Goal: Task Accomplishment & Management: Complete application form

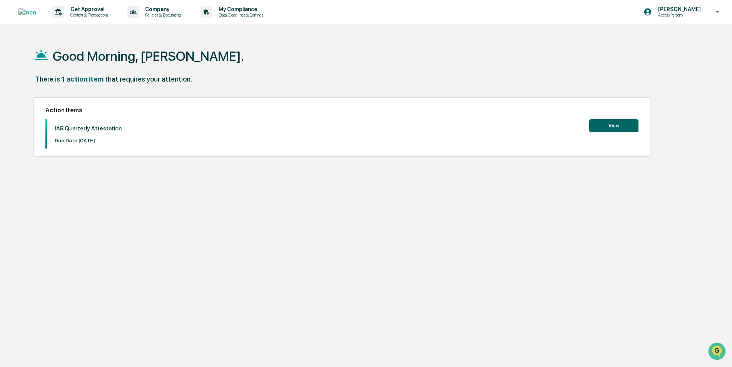
click at [626, 124] on button "View" at bounding box center [613, 125] width 49 height 13
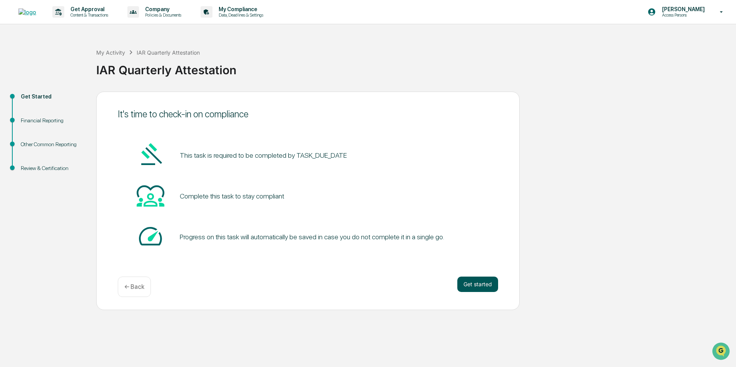
click at [477, 286] on button "Get started" at bounding box center [477, 284] width 41 height 15
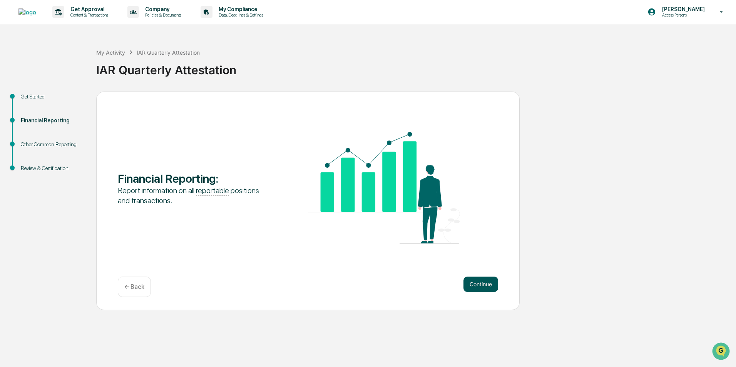
click at [477, 287] on button "Continue" at bounding box center [480, 284] width 35 height 15
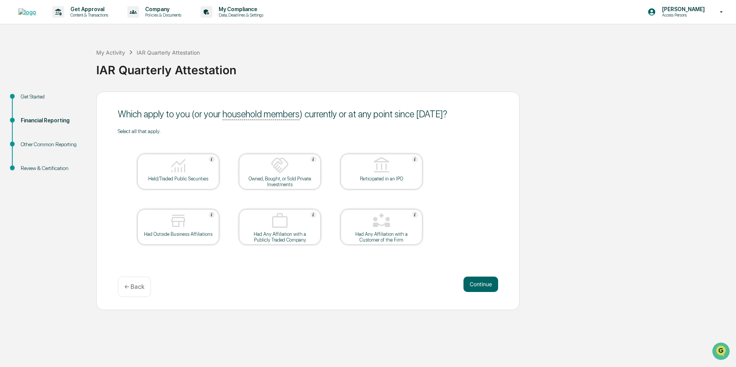
click at [196, 174] on div at bounding box center [178, 166] width 77 height 20
click at [479, 286] on button "Continue" at bounding box center [480, 284] width 35 height 15
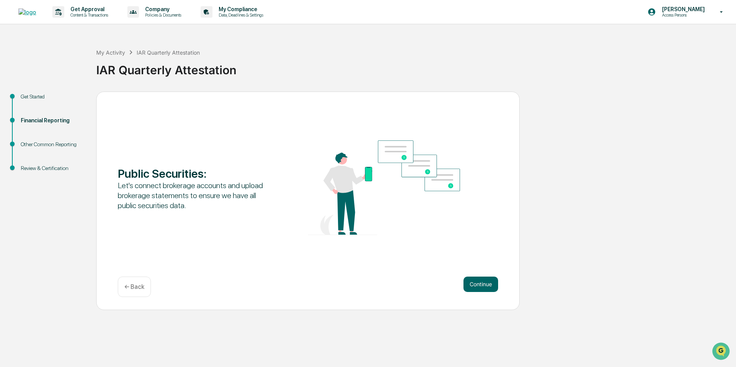
click at [479, 286] on button "Continue" at bounding box center [480, 284] width 35 height 15
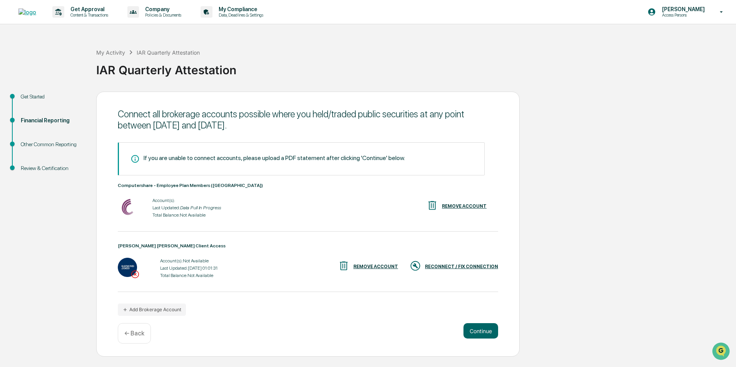
click at [480, 268] on div "RECONNECT / FIX CONNECTION" at bounding box center [461, 266] width 73 height 5
click at [482, 333] on button "Continue" at bounding box center [480, 330] width 35 height 15
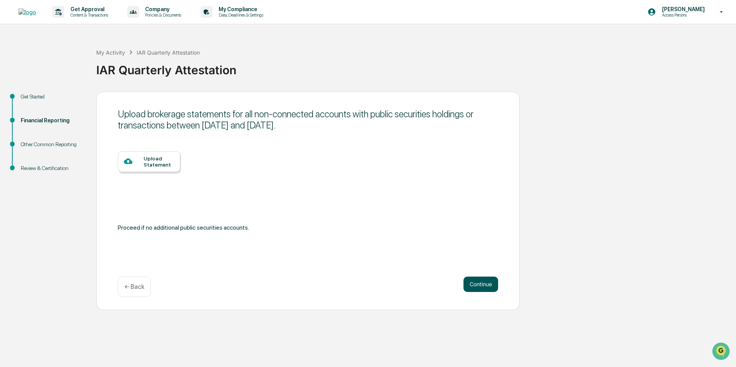
click at [479, 286] on button "Continue" at bounding box center [480, 284] width 35 height 15
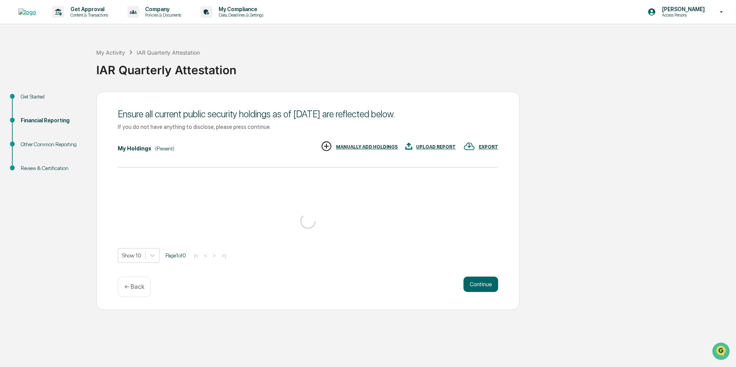
click at [479, 286] on button "Continue" at bounding box center [480, 284] width 35 height 15
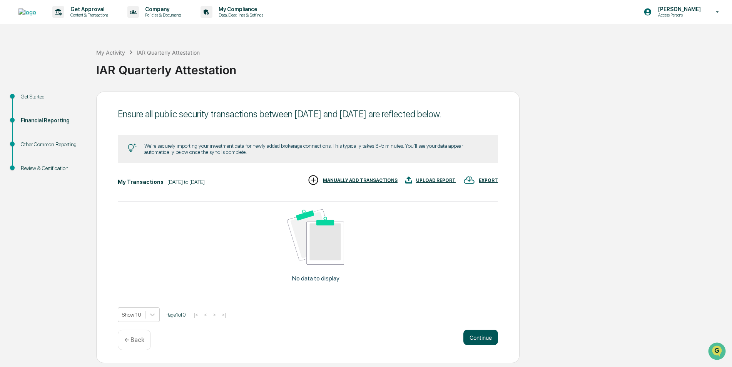
click at [484, 345] on button "Continue" at bounding box center [480, 337] width 35 height 15
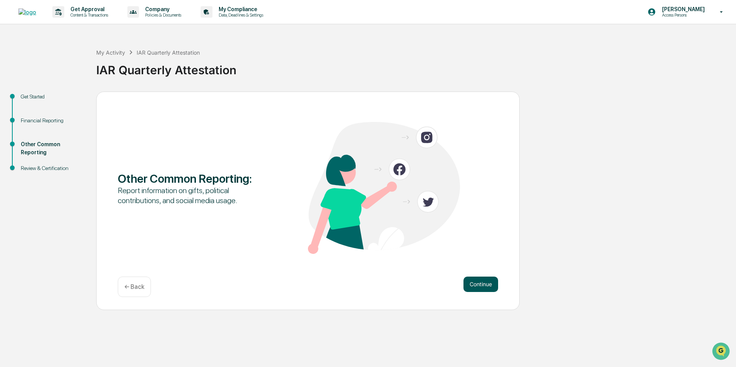
click at [482, 283] on button "Continue" at bounding box center [480, 284] width 35 height 15
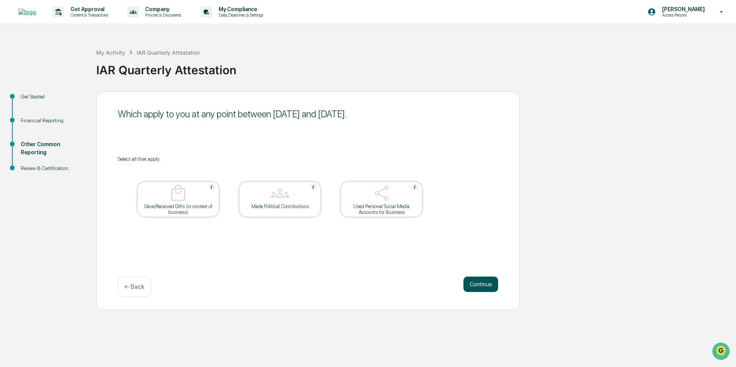
click at [480, 286] on button "Continue" at bounding box center [480, 284] width 35 height 15
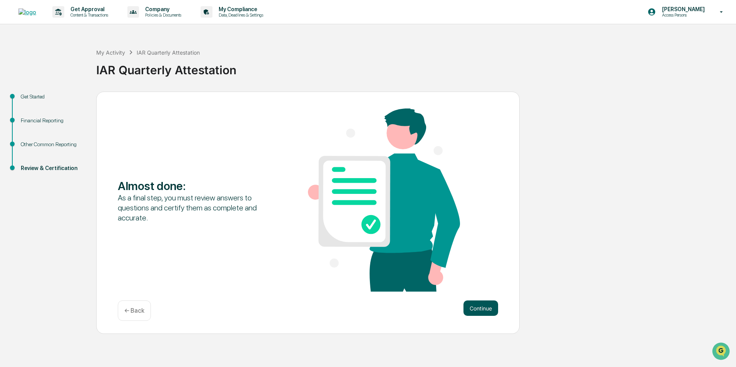
click at [479, 304] on button "Continue" at bounding box center [480, 308] width 35 height 15
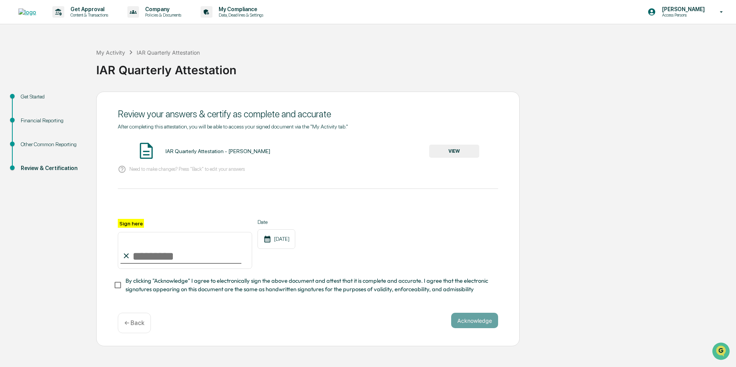
click at [158, 254] on input "Sign here" at bounding box center [185, 250] width 134 height 37
type input "**********"
click at [491, 321] on button "Acknowledge" at bounding box center [474, 320] width 47 height 15
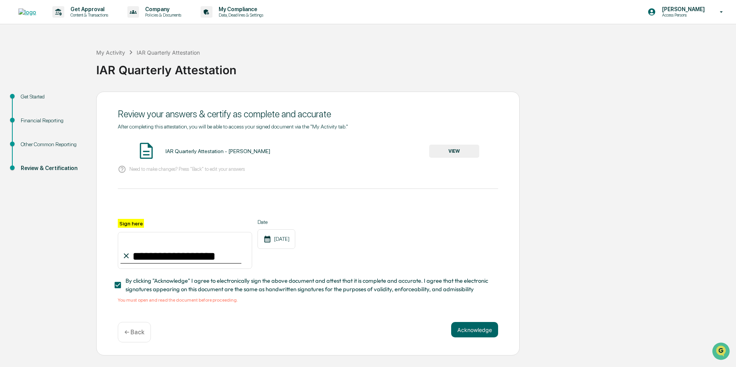
click at [474, 150] on button "VIEW" at bounding box center [454, 151] width 50 height 13
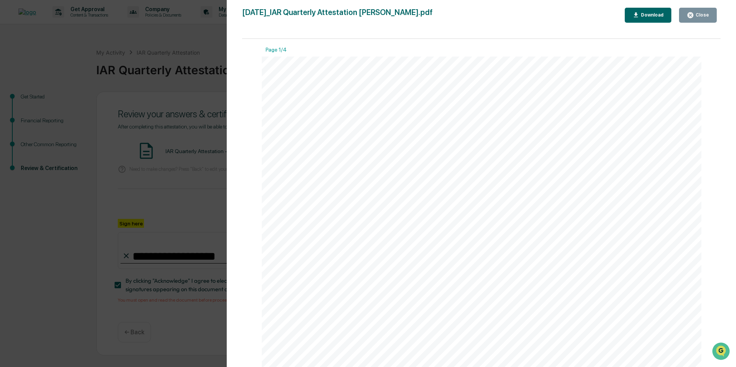
click at [701, 19] on button "Close" at bounding box center [698, 15] width 38 height 15
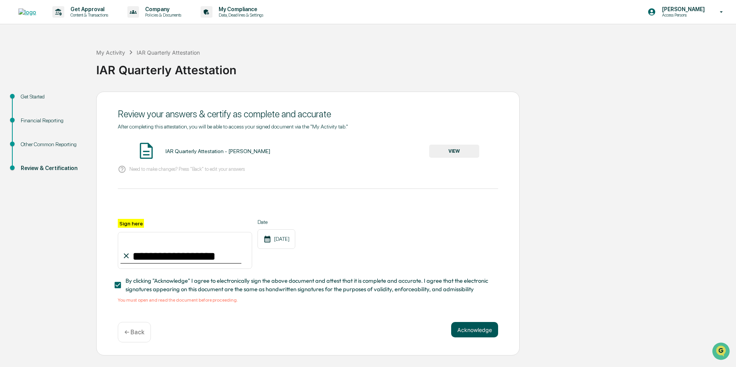
click at [466, 330] on button "Acknowledge" at bounding box center [474, 329] width 47 height 15
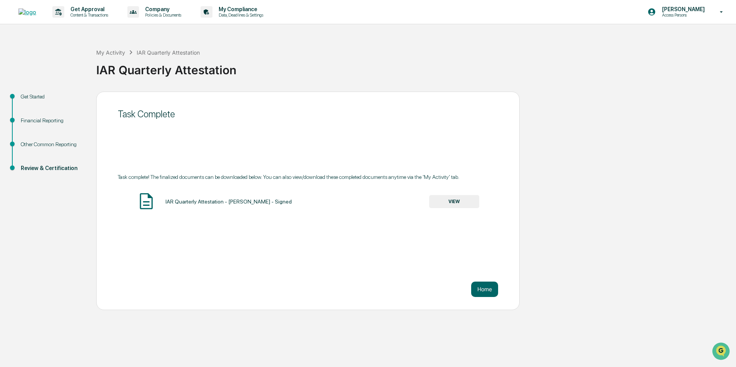
click at [454, 205] on button "VIEW" at bounding box center [454, 201] width 50 height 13
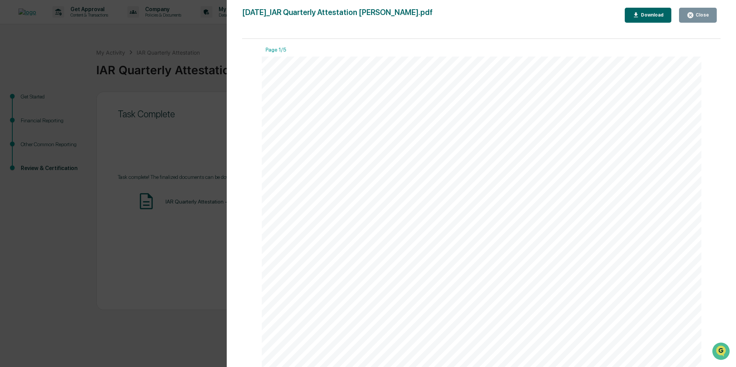
click at [699, 14] on div "Close" at bounding box center [701, 14] width 15 height 5
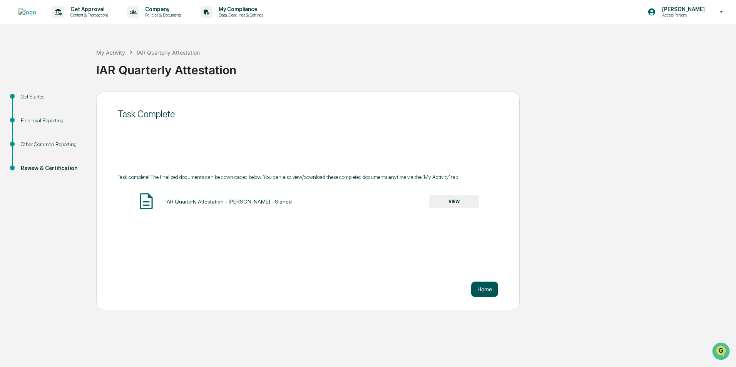
click at [483, 287] on button "Home" at bounding box center [484, 289] width 27 height 15
